Goal: Find contact information: Find contact information

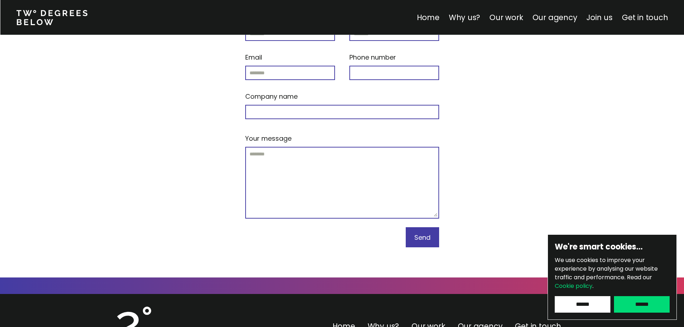
scroll to position [3069, 0]
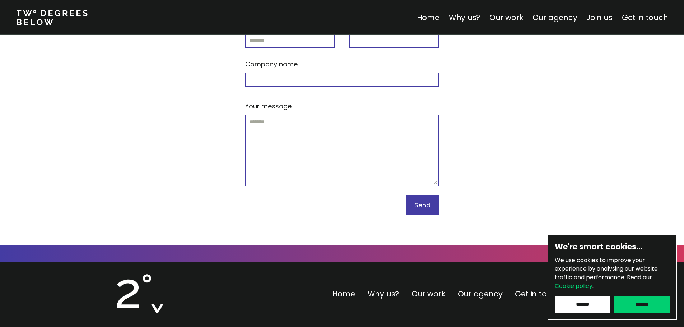
click at [596, 313] on div "We're smart cookies… We use cookies to improve your experience by analysing our…" at bounding box center [611, 276] width 129 height 85
click at [597, 311] on input "******" at bounding box center [583, 304] width 56 height 17
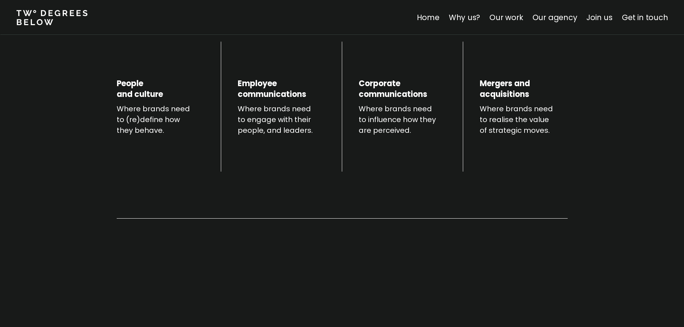
scroll to position [0, 0]
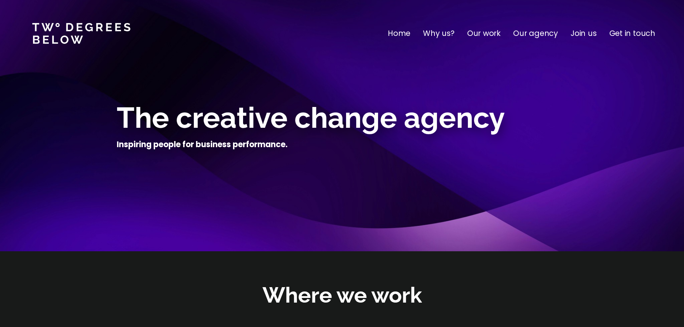
click at [580, 32] on p "Join us" at bounding box center [583, 33] width 26 height 11
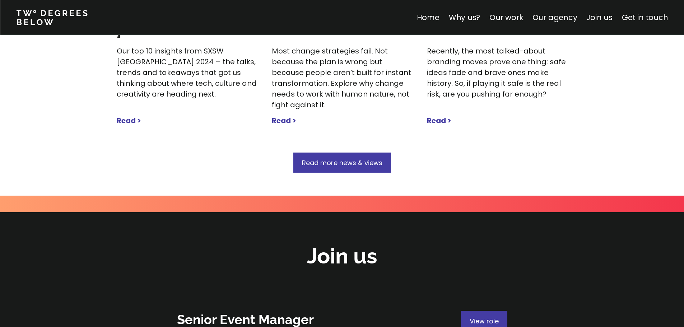
scroll to position [2548, 0]
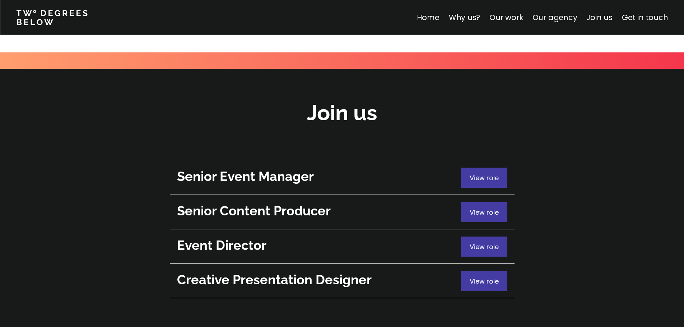
click at [565, 16] on link "Our agency" at bounding box center [554, 17] width 45 height 10
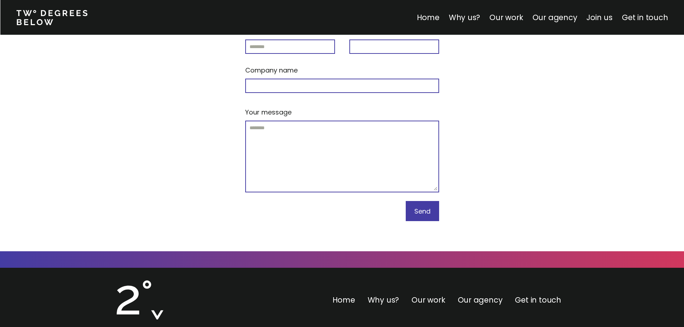
scroll to position [3069, 0]
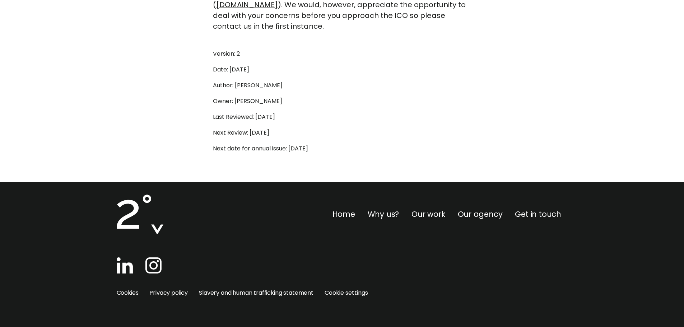
scroll to position [2140, 0]
click at [157, 261] on img at bounding box center [153, 265] width 16 height 16
click at [521, 210] on link "Get in touch" at bounding box center [538, 214] width 46 height 10
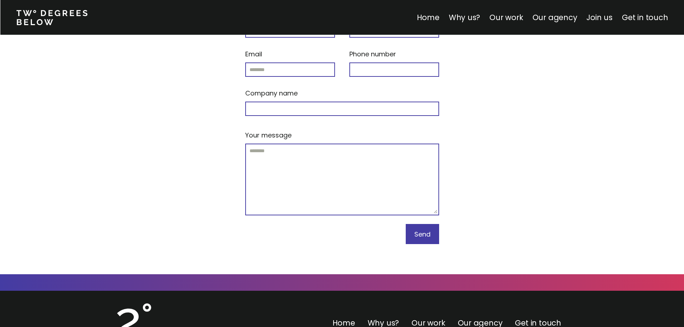
scroll to position [3069, 0]
